Goal: Navigation & Orientation: Find specific page/section

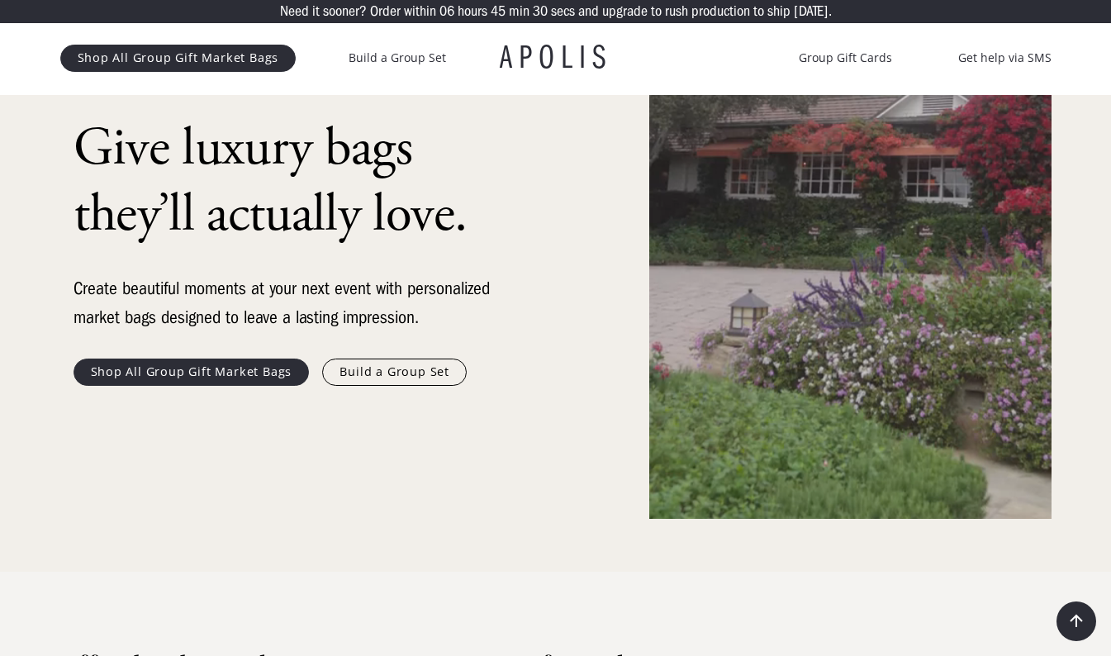
scroll to position [248, 0]
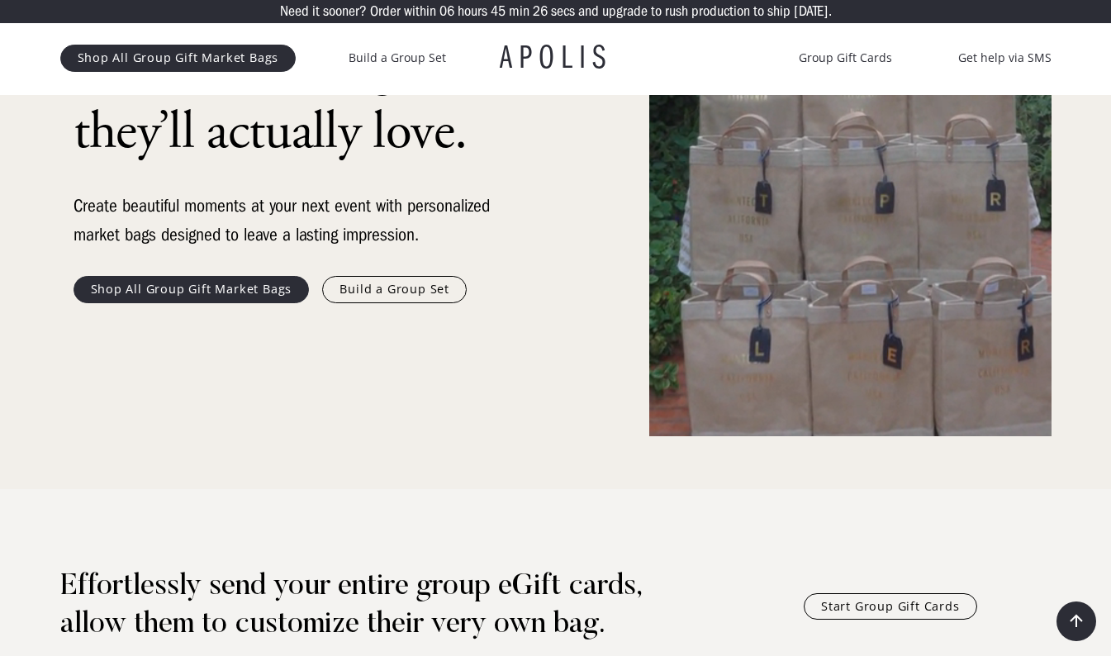
click at [188, 287] on link "Shop All Group Gift Market Bags" at bounding box center [191, 289] width 236 height 26
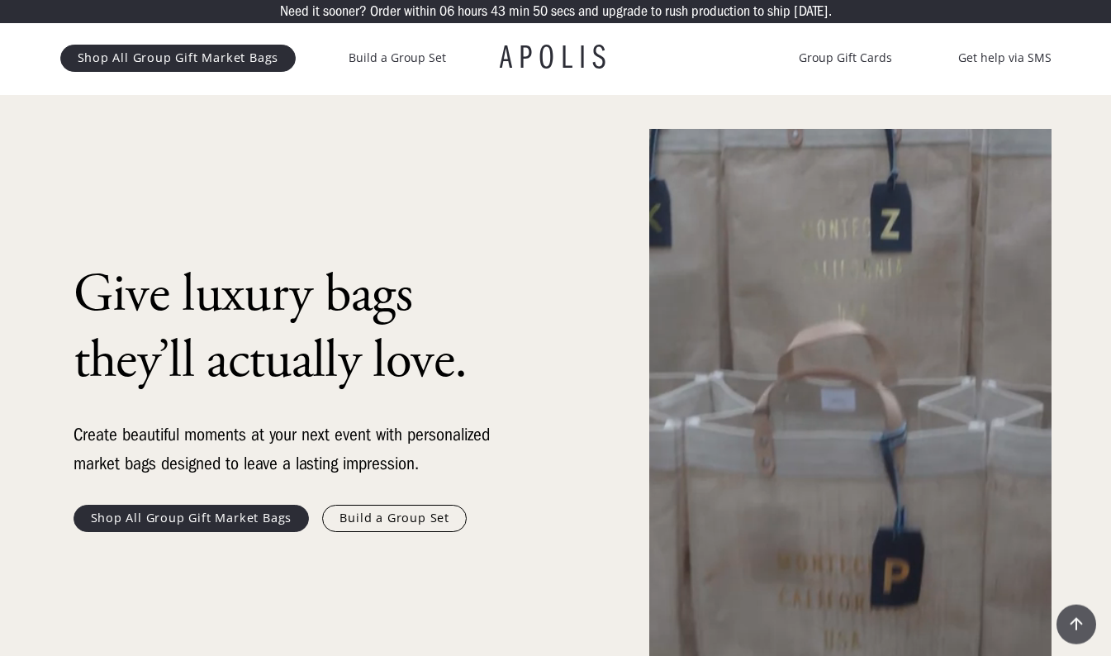
scroll to position [0, 0]
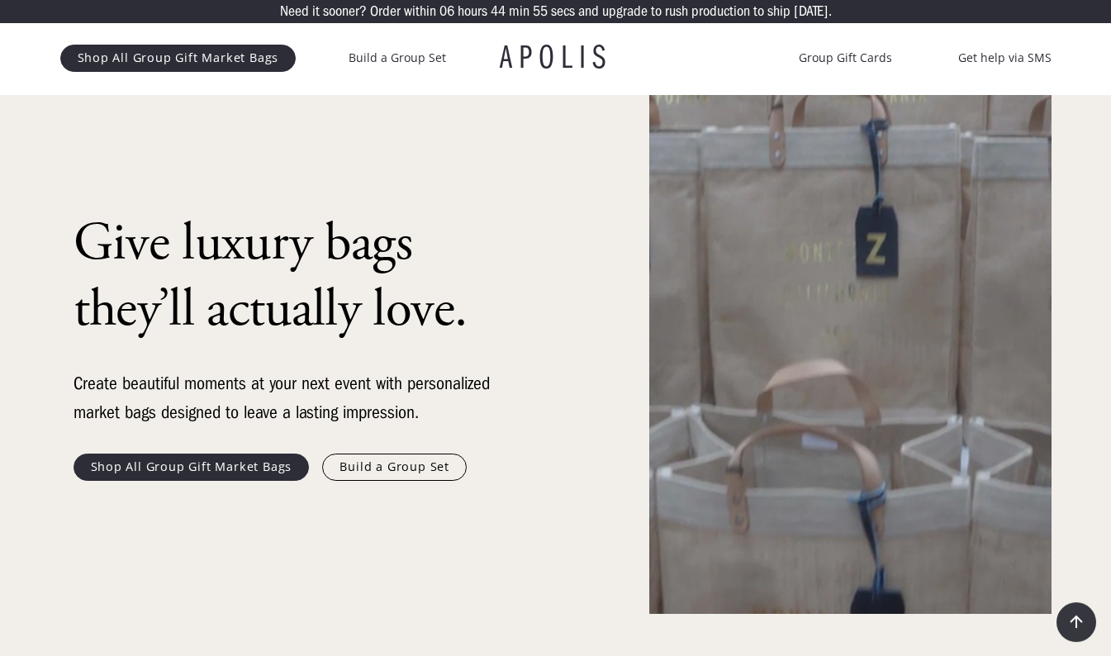
scroll to position [165, 0]
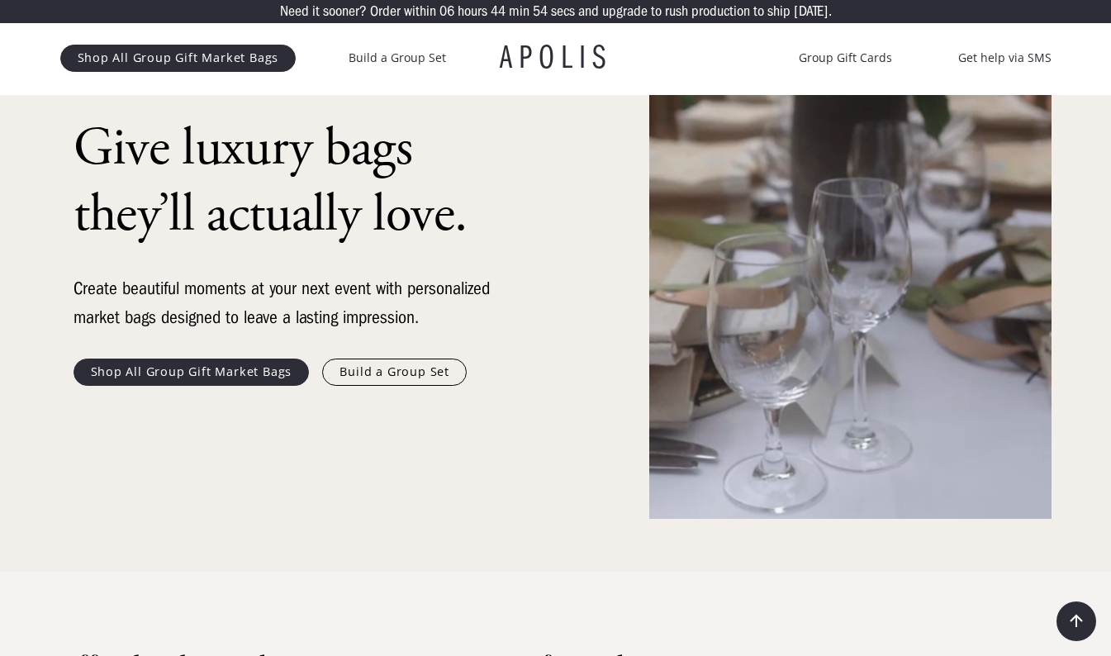
click at [258, 379] on link "Shop All Group Gift Market Bags" at bounding box center [191, 371] width 236 height 26
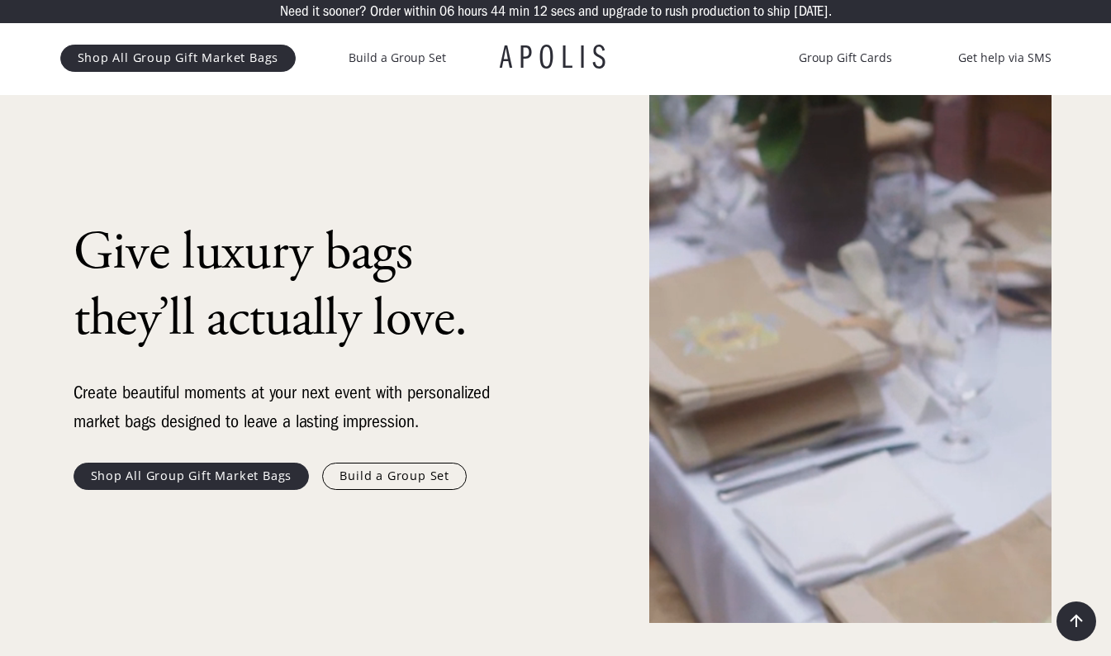
scroll to position [0, 0]
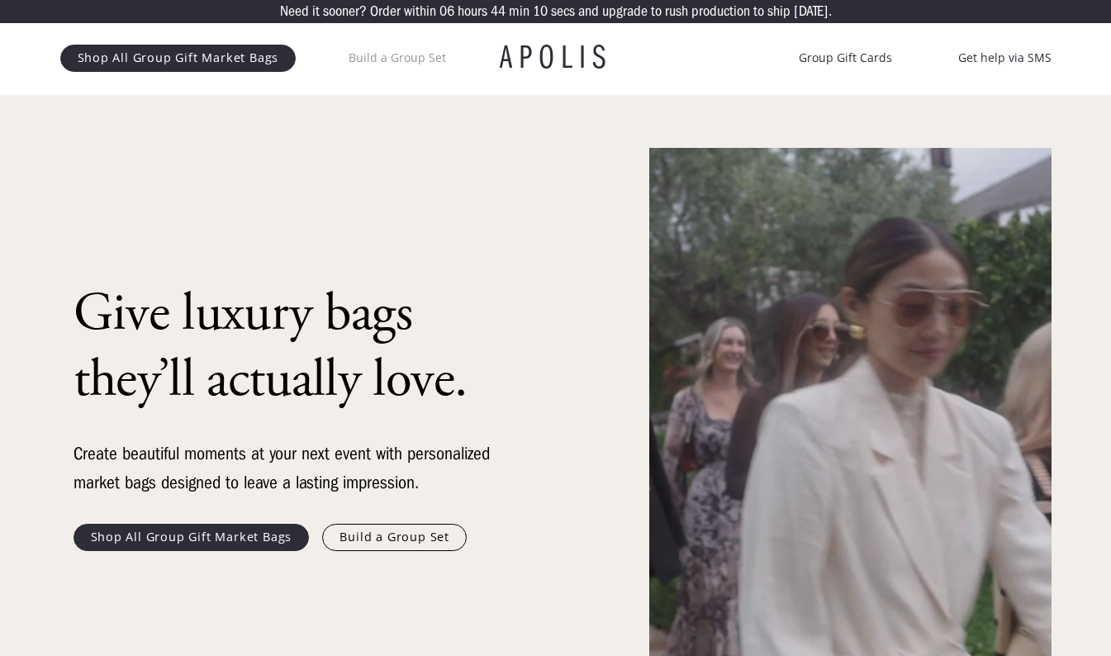
click at [402, 55] on link "Build a Group Set" at bounding box center [397, 58] width 97 height 20
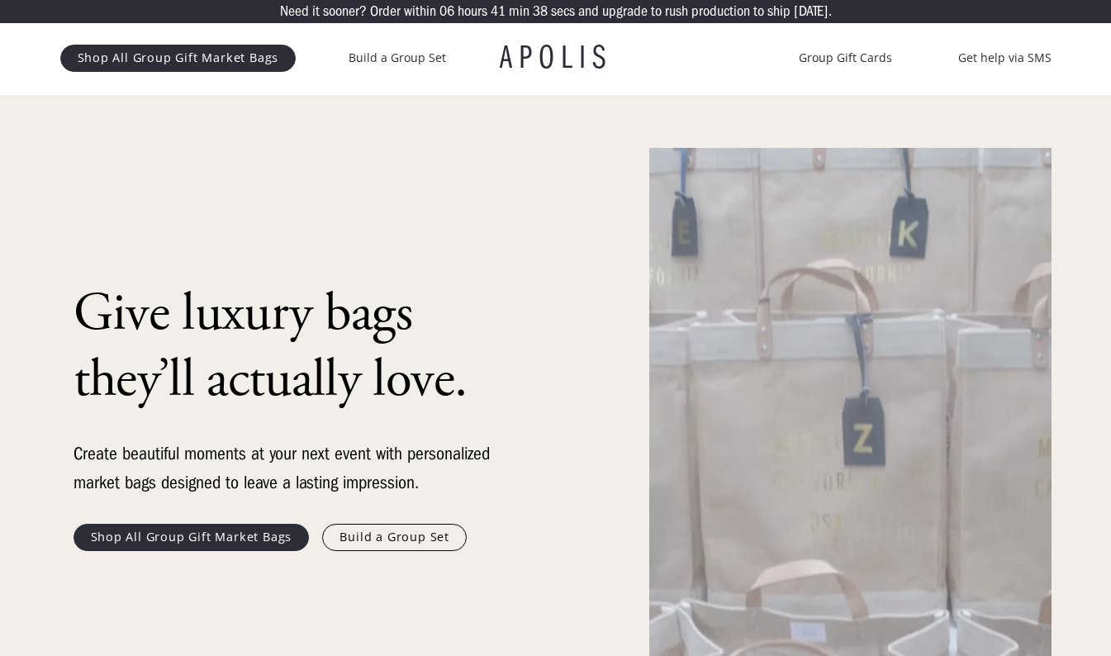
click at [193, 53] on link "Shop All Group Gift Market Bags" at bounding box center [178, 58] width 236 height 26
